Goal: Navigation & Orientation: Find specific page/section

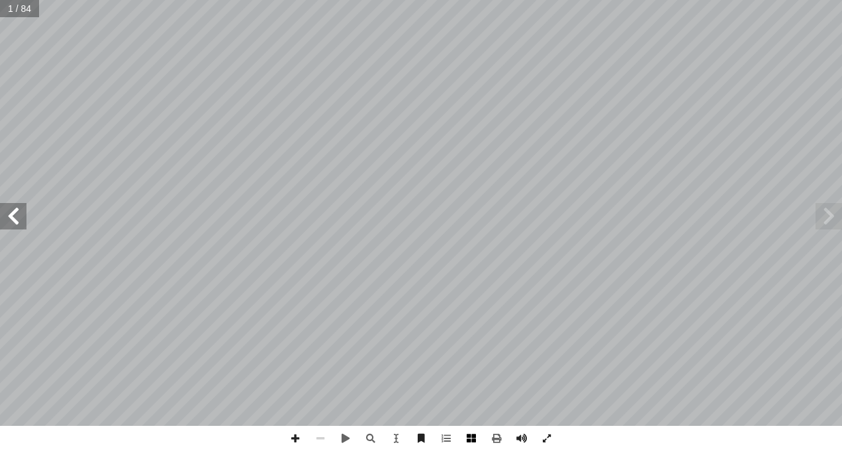
click at [469, 435] on span at bounding box center [471, 438] width 25 height 25
click at [17, 209] on span at bounding box center [13, 216] width 26 height 26
click at [22, 215] on span at bounding box center [13, 216] width 26 height 26
click at [293, 439] on span at bounding box center [295, 438] width 25 height 25
click at [361, 417] on div "٢٢ : ُ ة َ ريم َ الك ُ يات آ ها ال� ْ ت َ ن َّ م َ ض َ تي ت َّ عاني ال َ الم . …" at bounding box center [421, 225] width 842 height 451
